Goal: Task Accomplishment & Management: Use online tool/utility

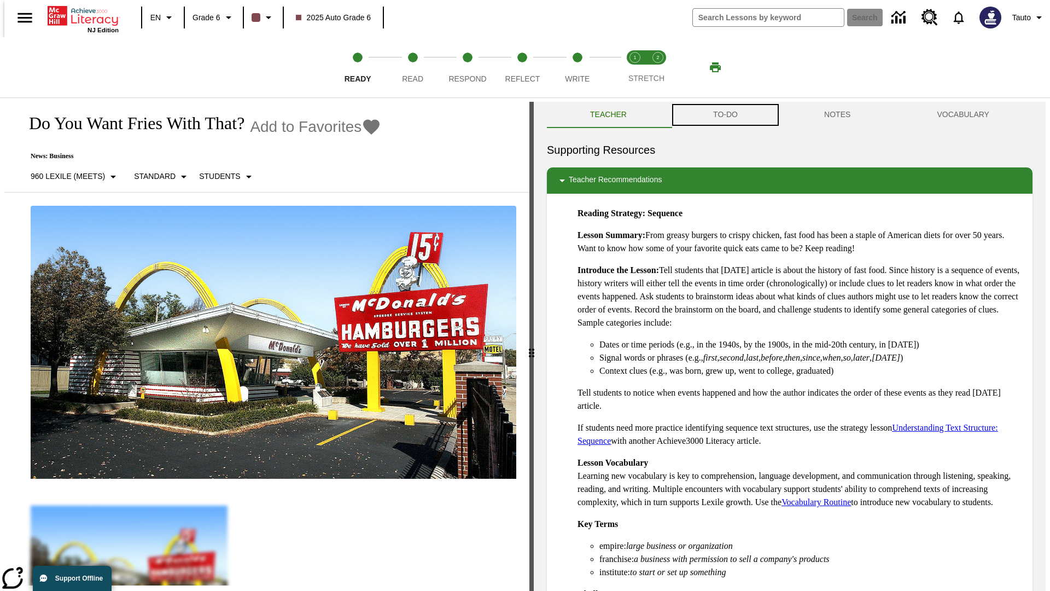
click at [725, 115] on button "TO-DO" at bounding box center [725, 115] width 111 height 26
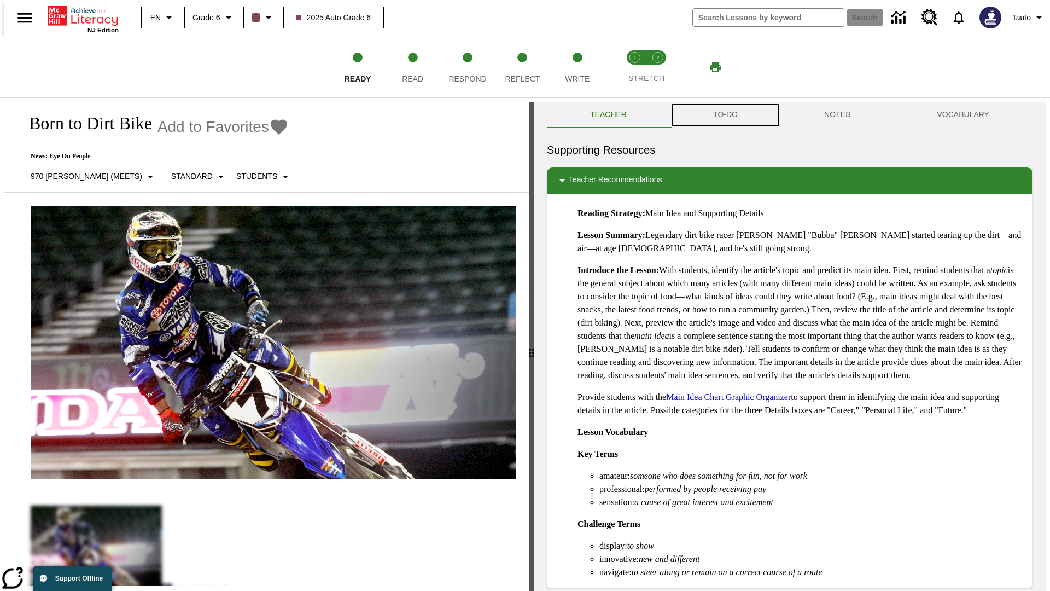
click at [725, 115] on button "TO-DO" at bounding box center [725, 115] width 111 height 26
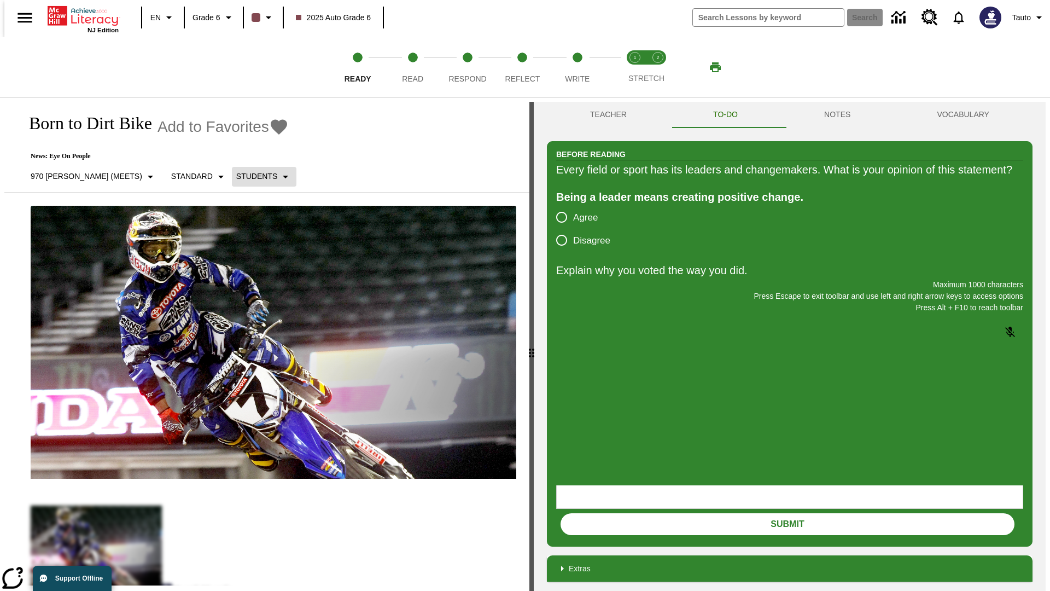
click at [236, 176] on p "Students" at bounding box center [256, 176] width 41 height 11
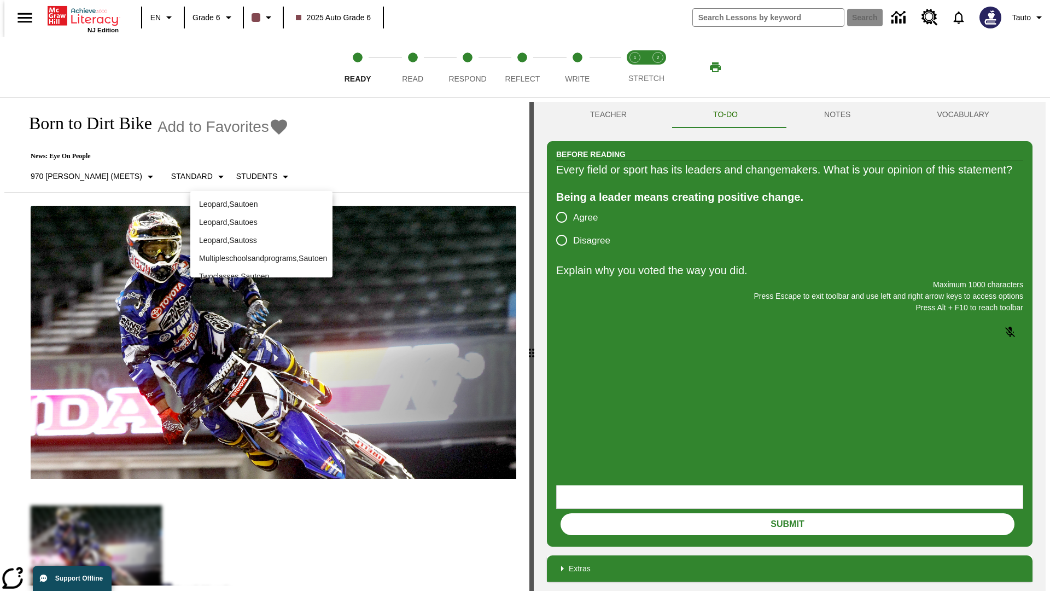
click at [261, 204] on p "Leopard , Sautoen" at bounding box center [261, 203] width 125 height 11
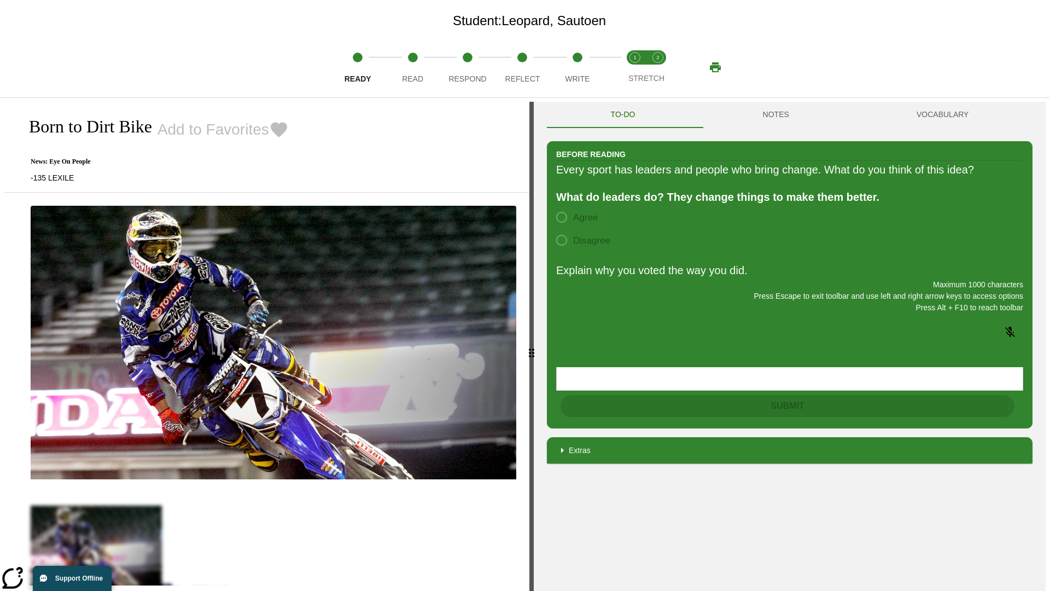
scroll to position [71, 0]
